Goal: Information Seeking & Learning: Learn about a topic

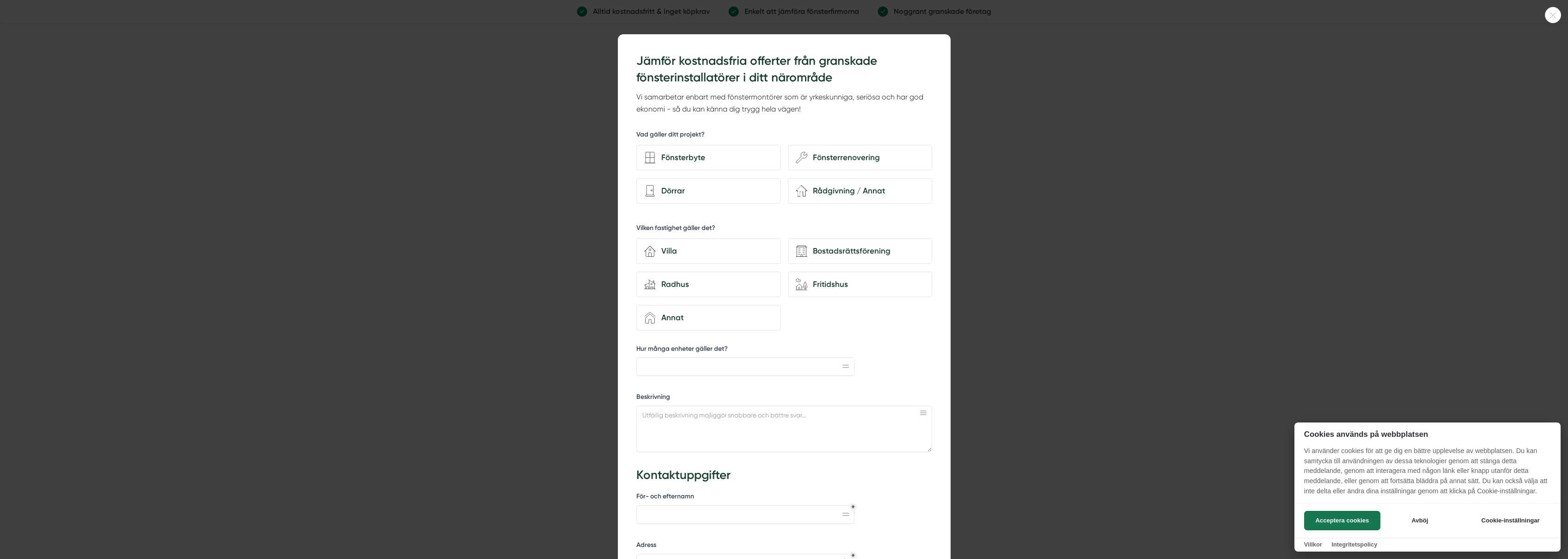
drag, startPoint x: 516, startPoint y: 94, endPoint x: 532, endPoint y: 90, distance: 16.5
click at [516, 94] on div at bounding box center [784, 279] width 1568 height 559
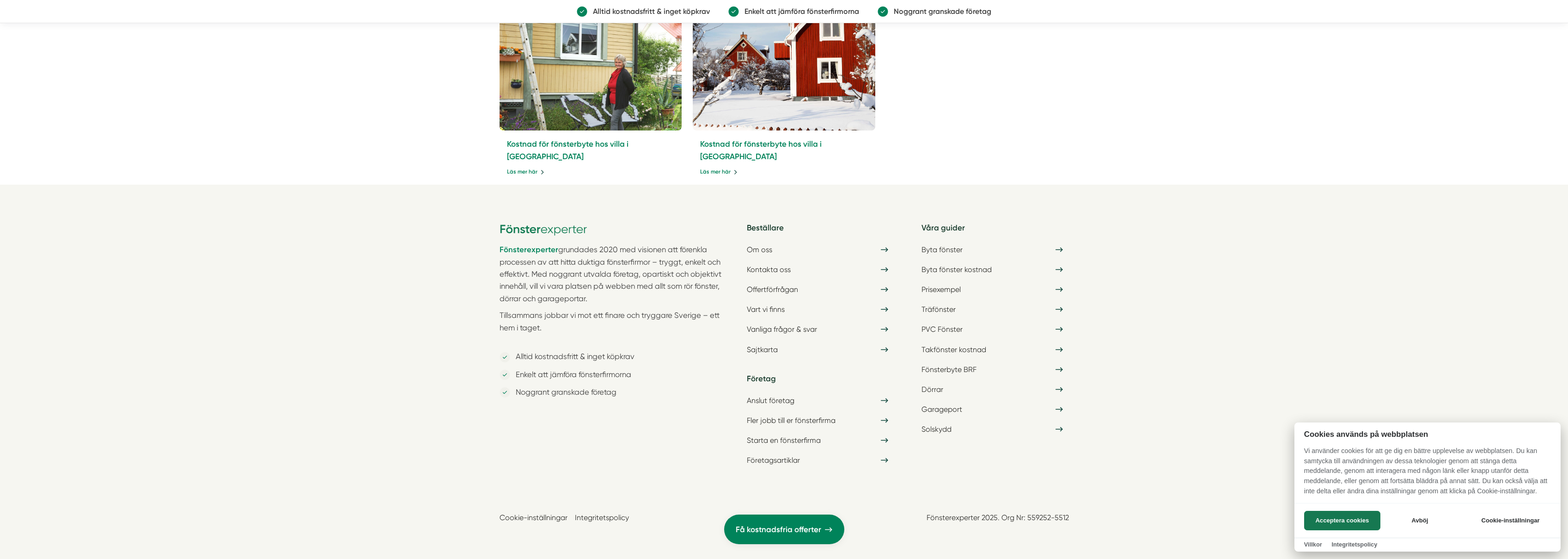
scroll to position [4554, 0]
click at [763, 250] on div at bounding box center [784, 279] width 1568 height 559
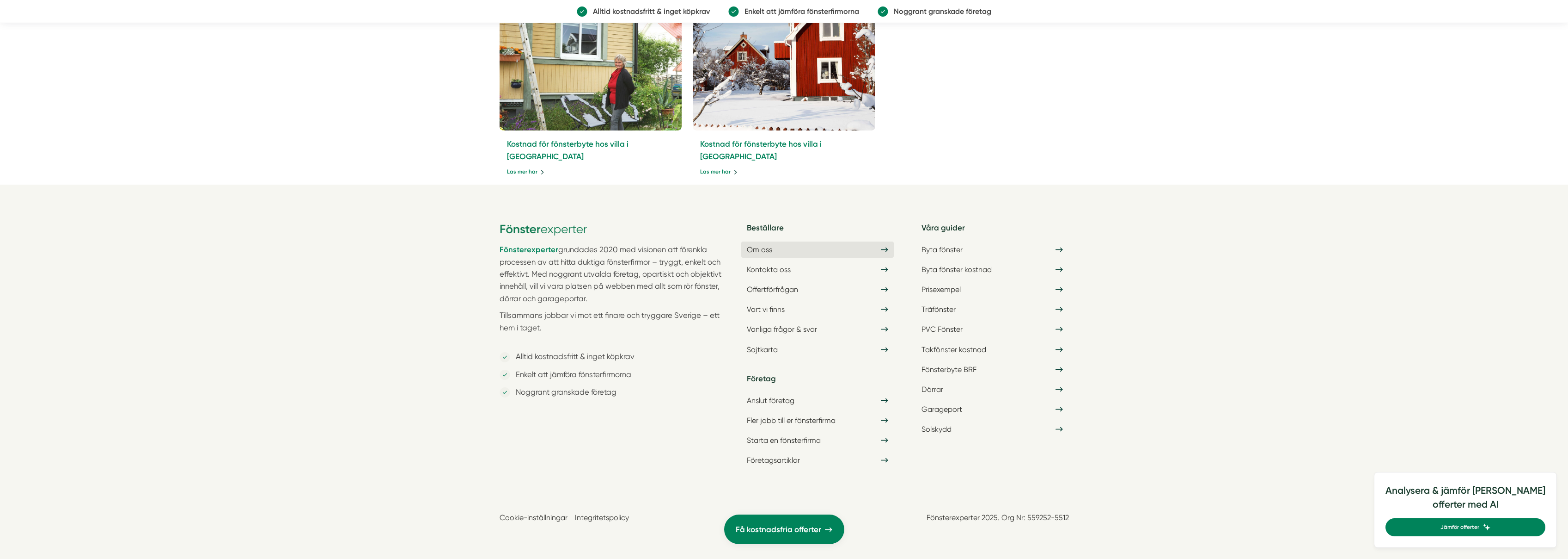
click at [885, 252] on icon at bounding box center [884, 250] width 7 height 8
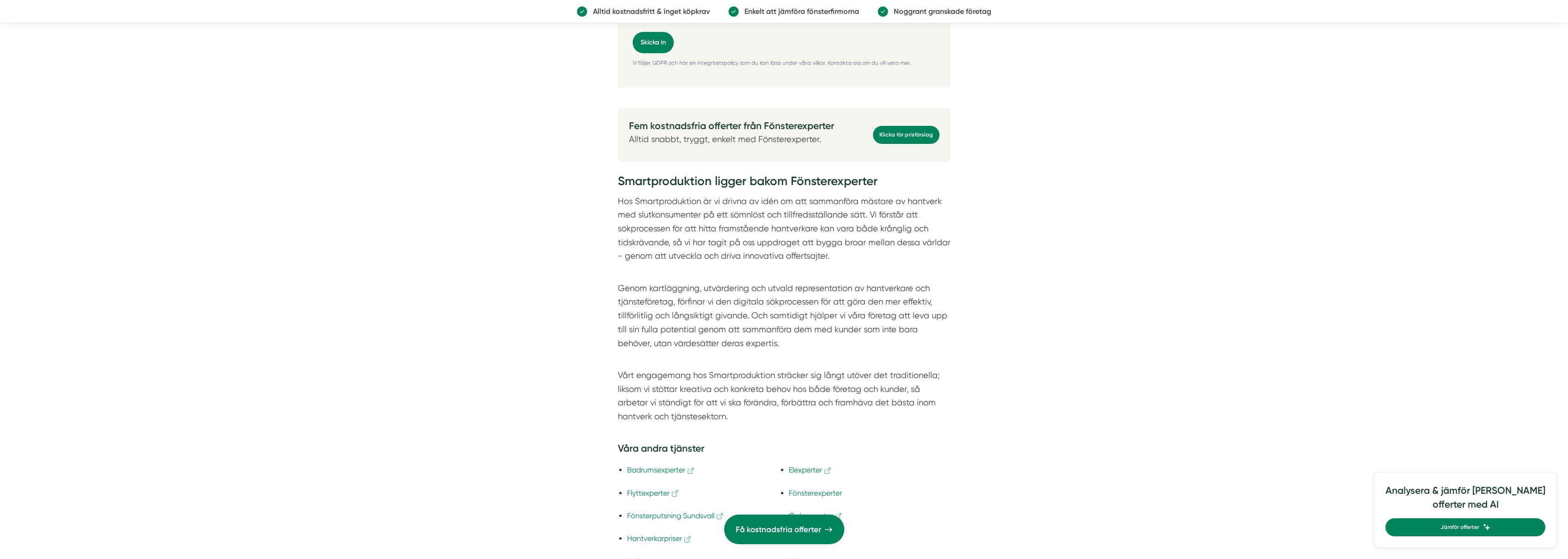
scroll to position [2494, 0]
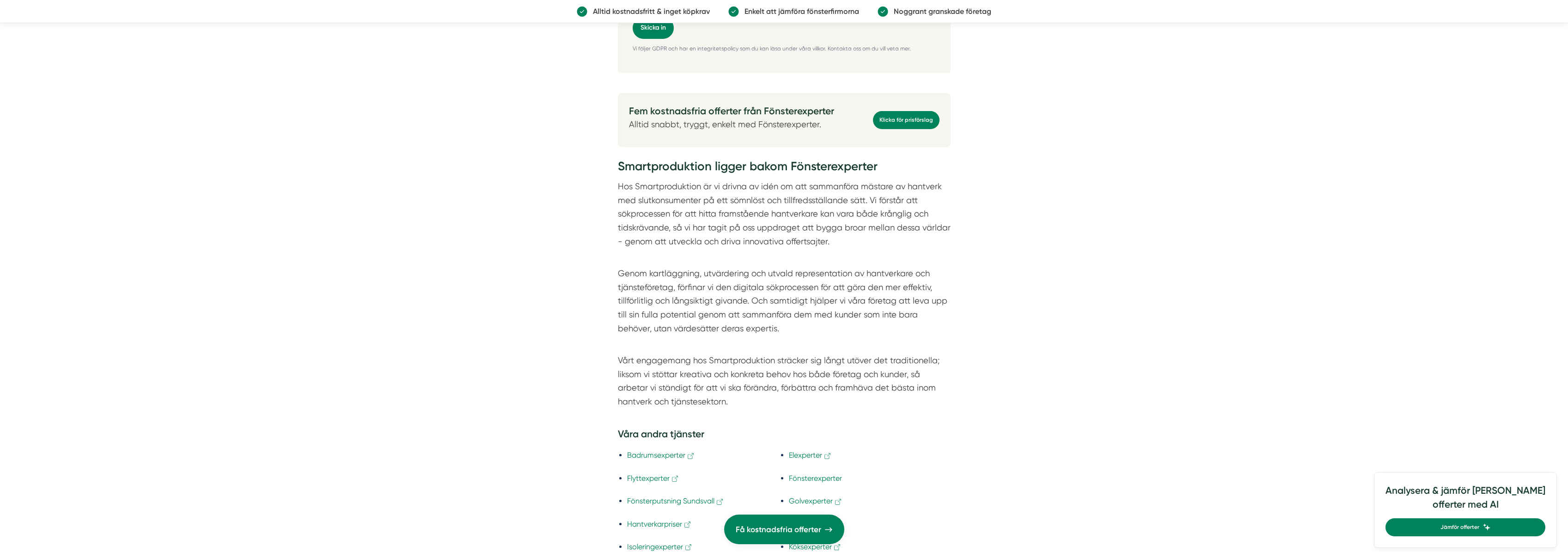
scroll to position [2552, 0]
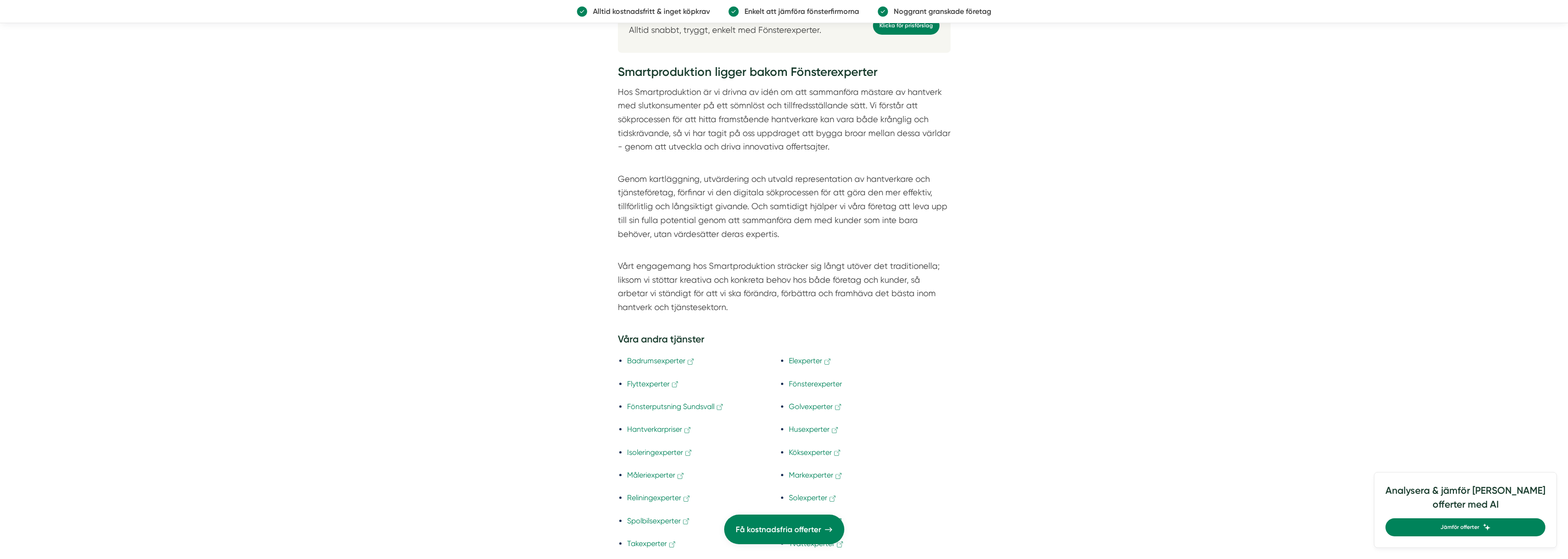
scroll to position [2779, 0]
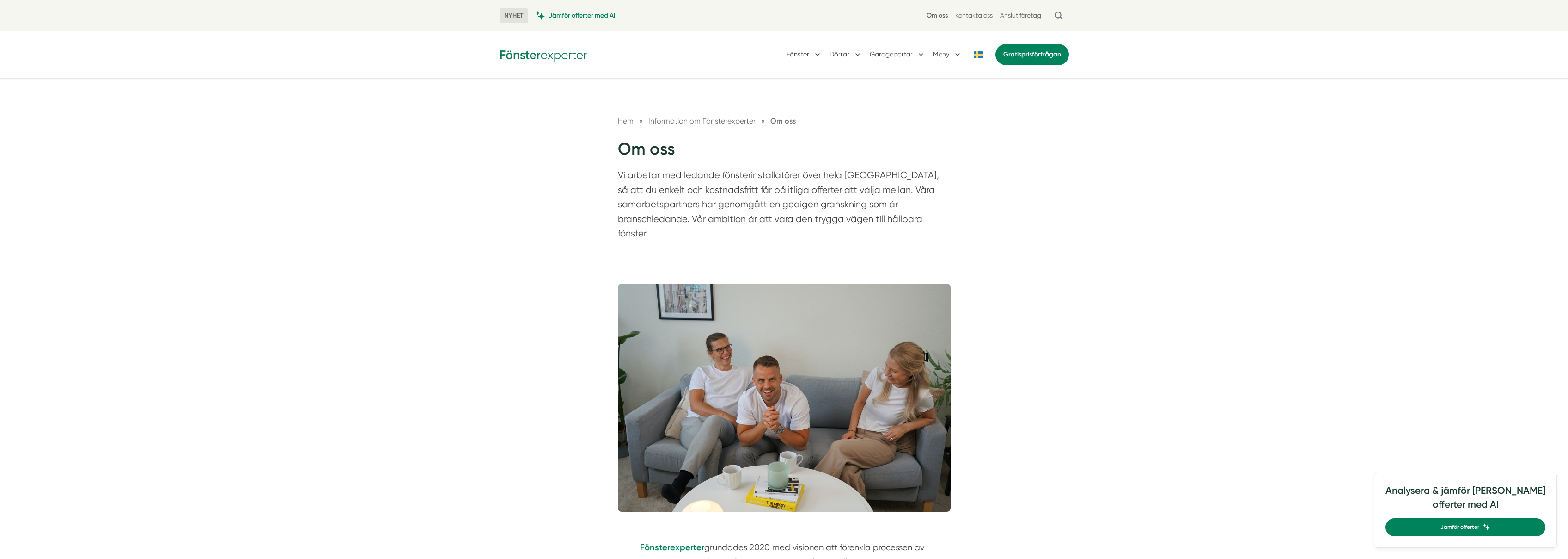
scroll to position [0, 0]
click at [933, 51] on button "Meny" at bounding box center [947, 54] width 29 height 24
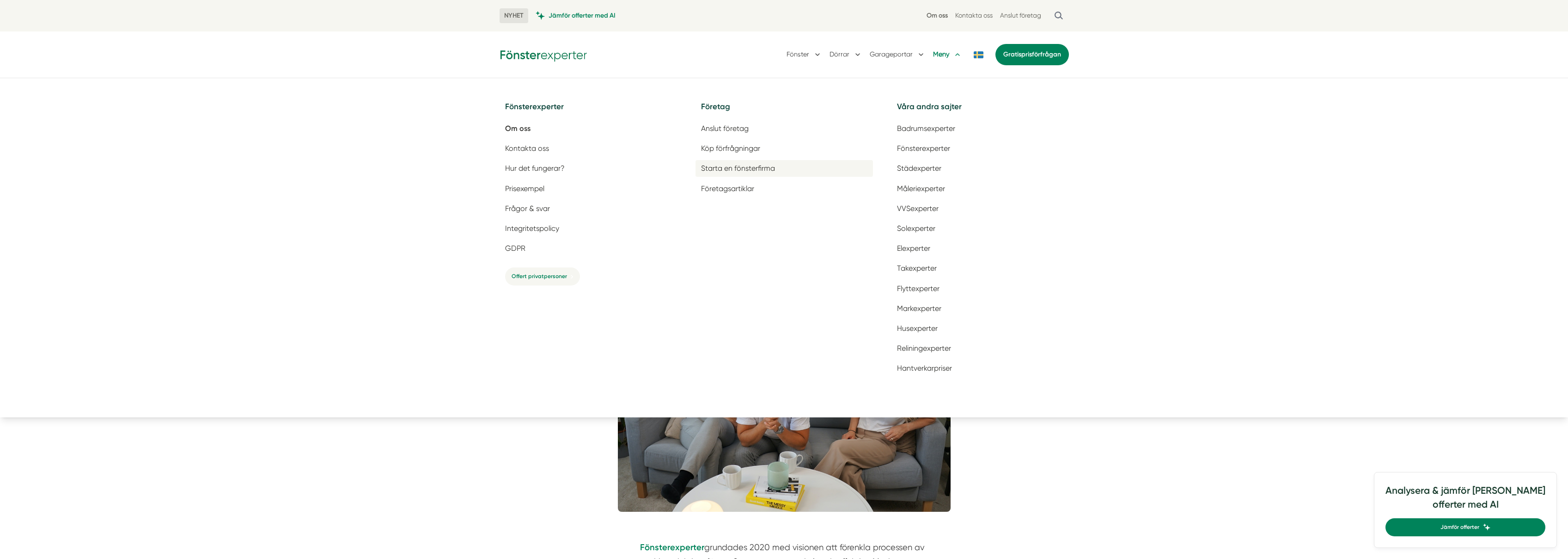
click at [739, 167] on span "Starta en fönsterfirma" at bounding box center [738, 167] width 74 height 9
